Goal: Task Accomplishment & Management: Manage account settings

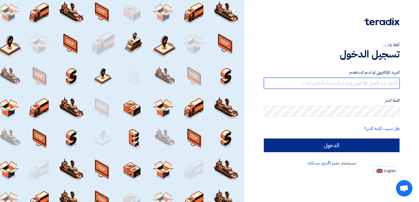
type input "[EMAIL_ADDRESS][DOMAIN_NAME]"
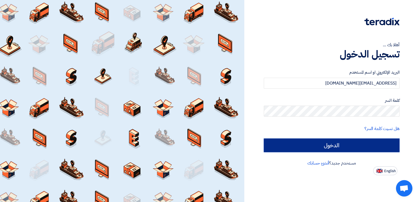
click at [336, 143] on input "الدخول" at bounding box center [332, 146] width 136 height 14
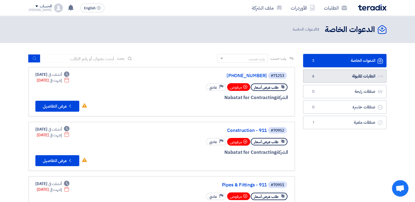
click at [352, 78] on link "الطلبات المقبولة الطلبات المقبولة 6" at bounding box center [344, 76] width 83 height 13
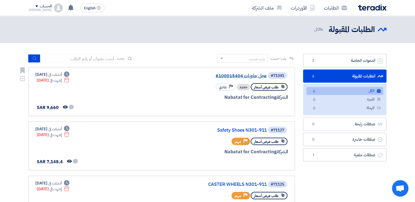
click at [238, 77] on link "عجل حاويات 8100015404" at bounding box center [212, 75] width 110 height 5
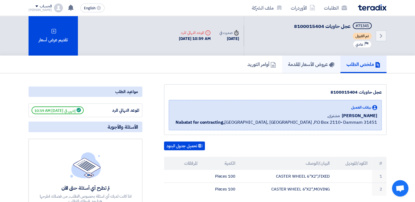
click at [304, 66] on h5 "عروض الأسعار المقدمة" at bounding box center [311, 64] width 46 height 6
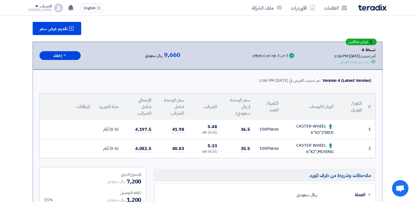
scroll to position [82, 0]
